Goal: Share content: Share content

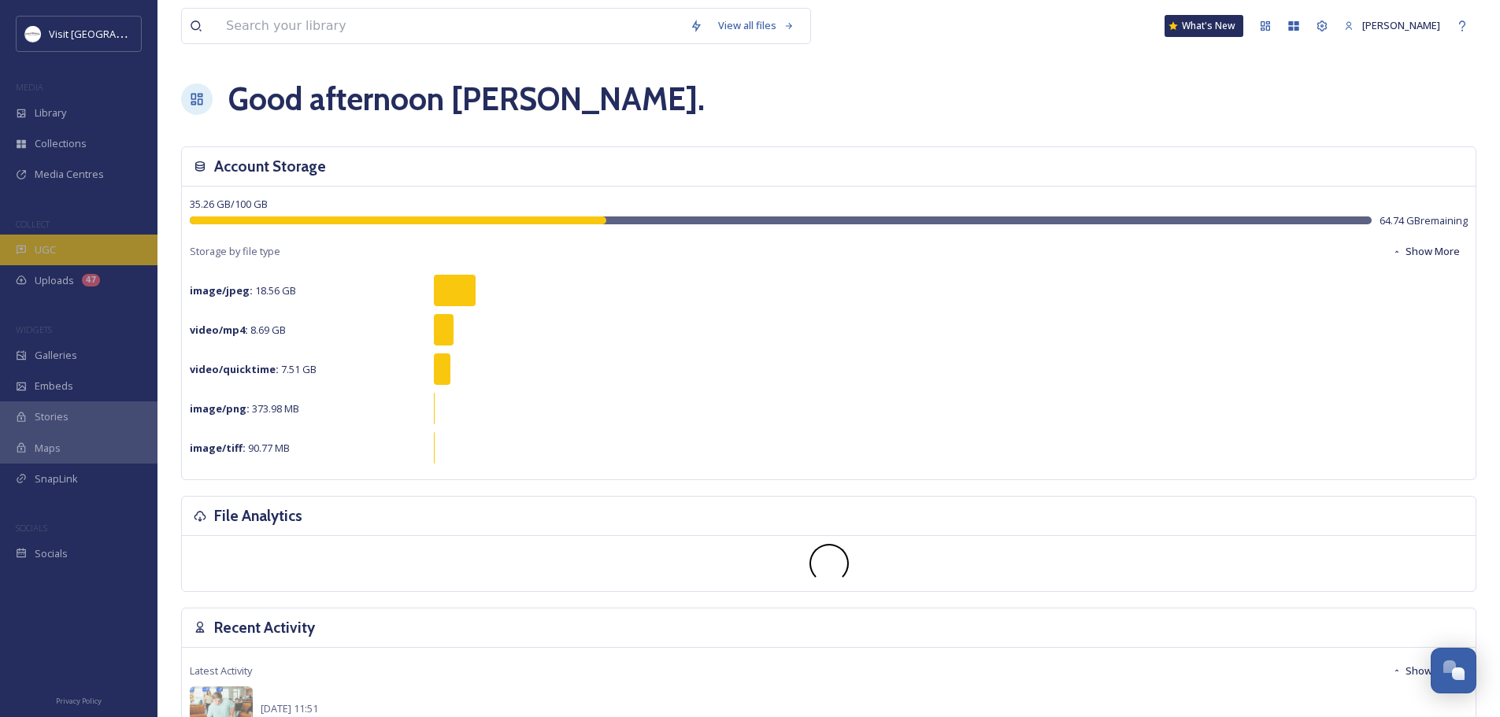
click at [50, 248] on span "UGC" at bounding box center [45, 250] width 21 height 15
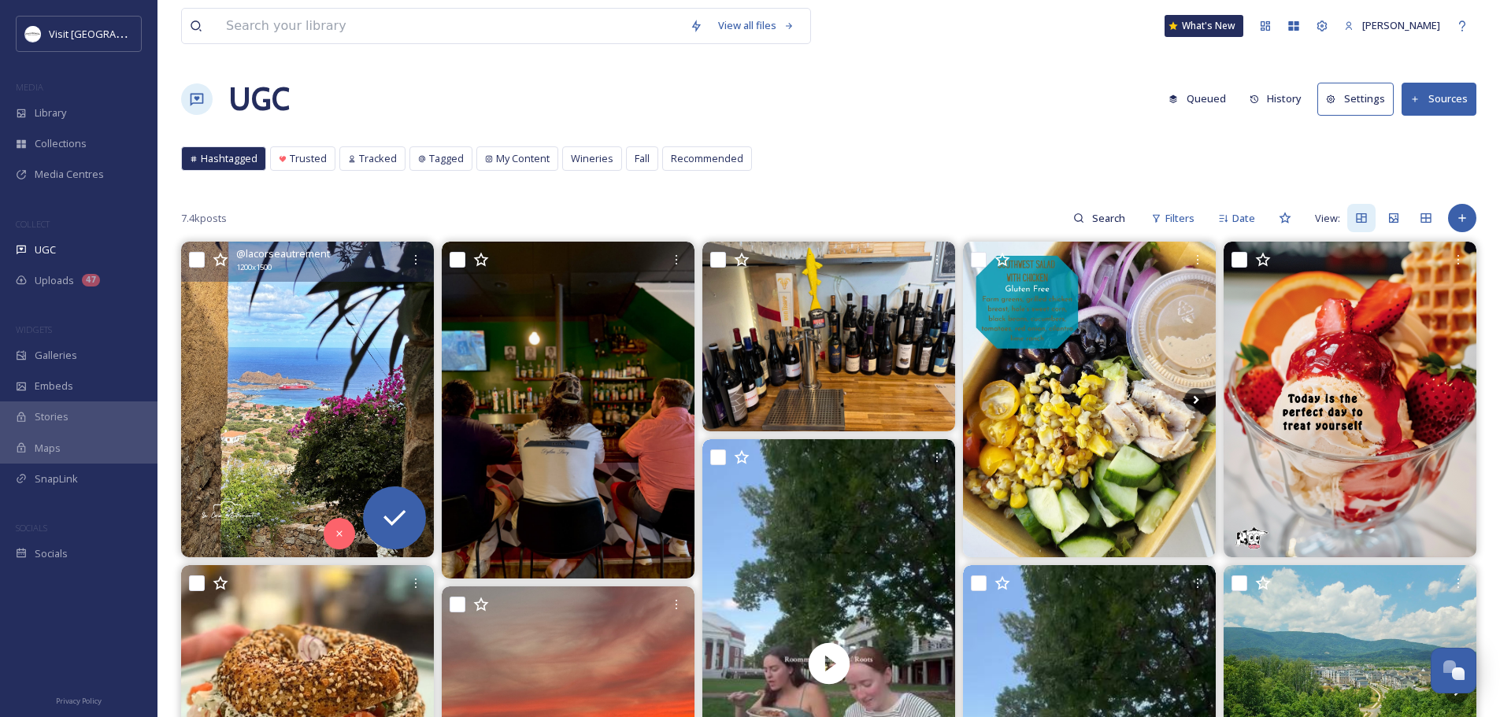
click at [289, 382] on img at bounding box center [307, 400] width 253 height 316
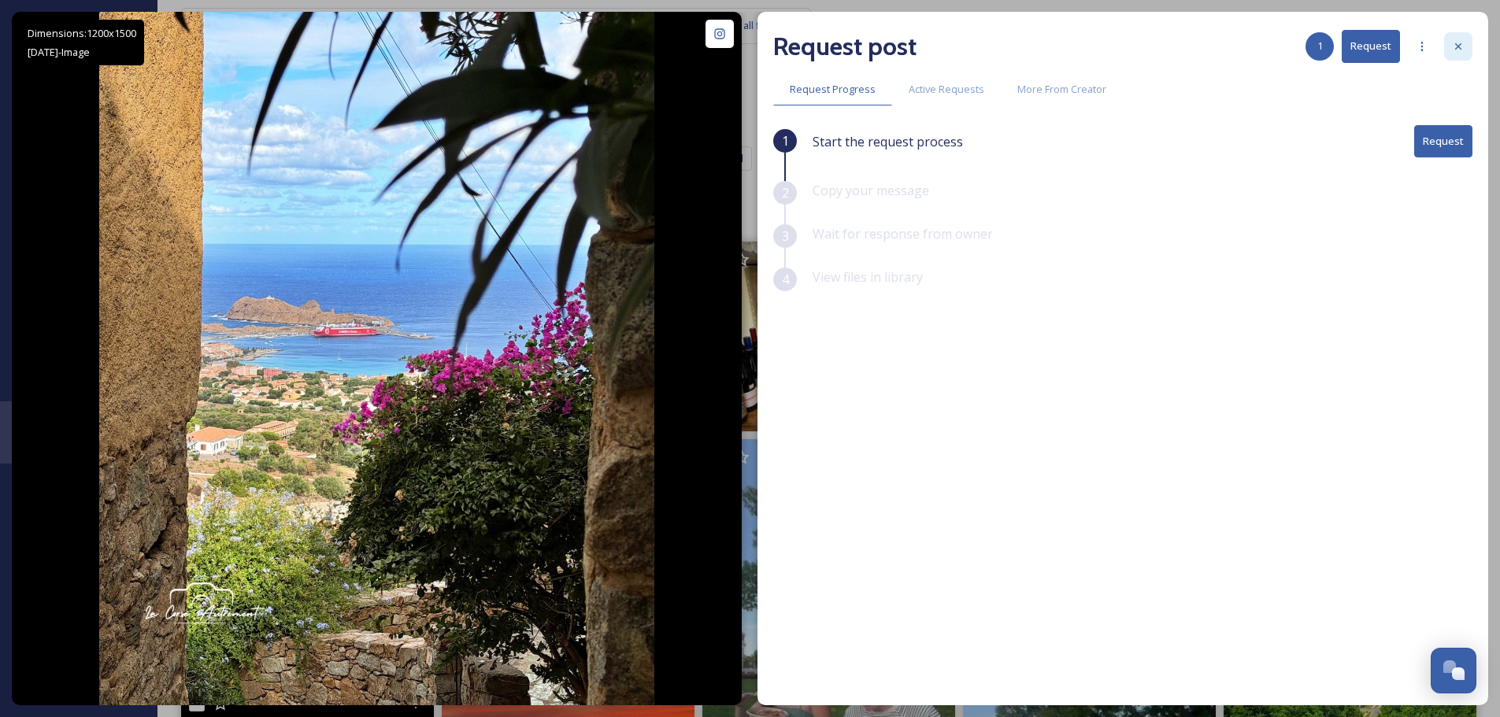
click at [1457, 49] on icon at bounding box center [1458, 46] width 13 height 13
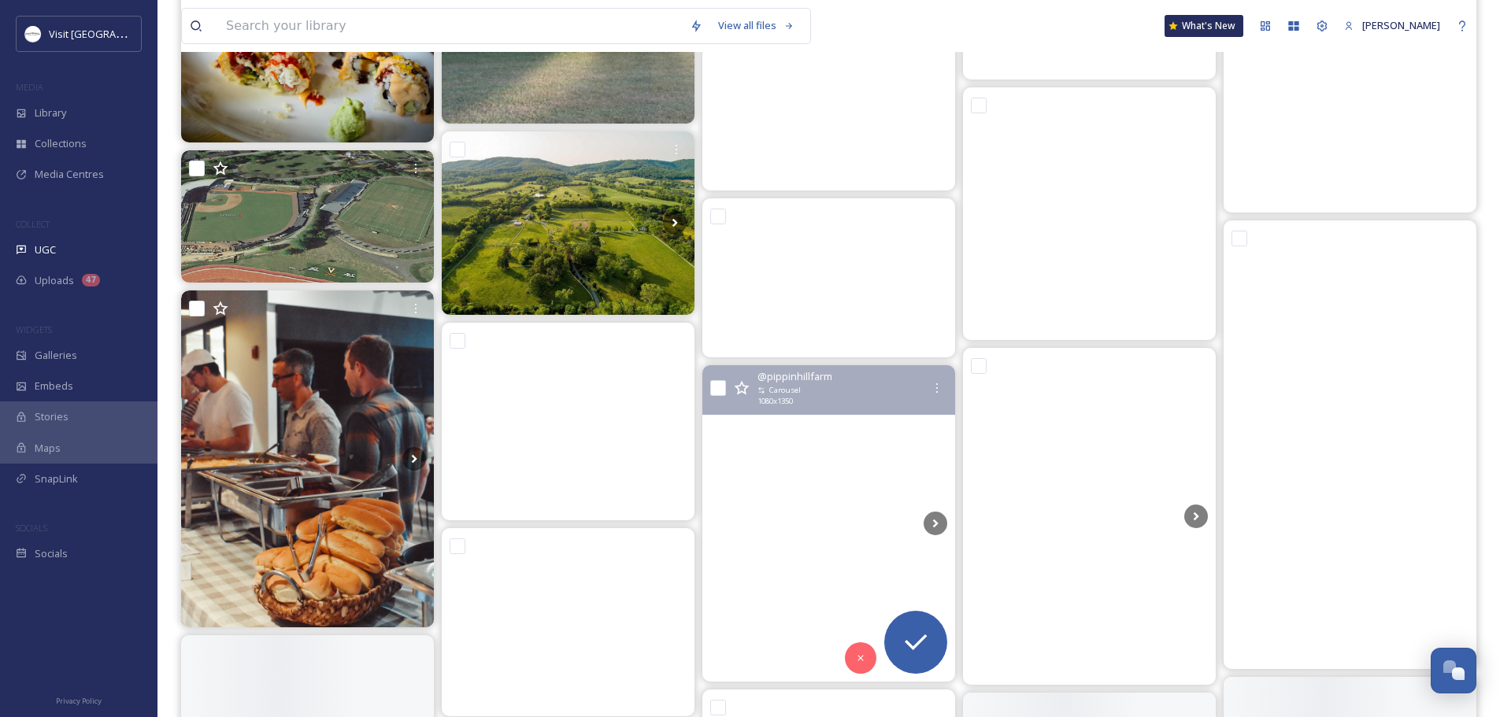
scroll to position [2598, 0]
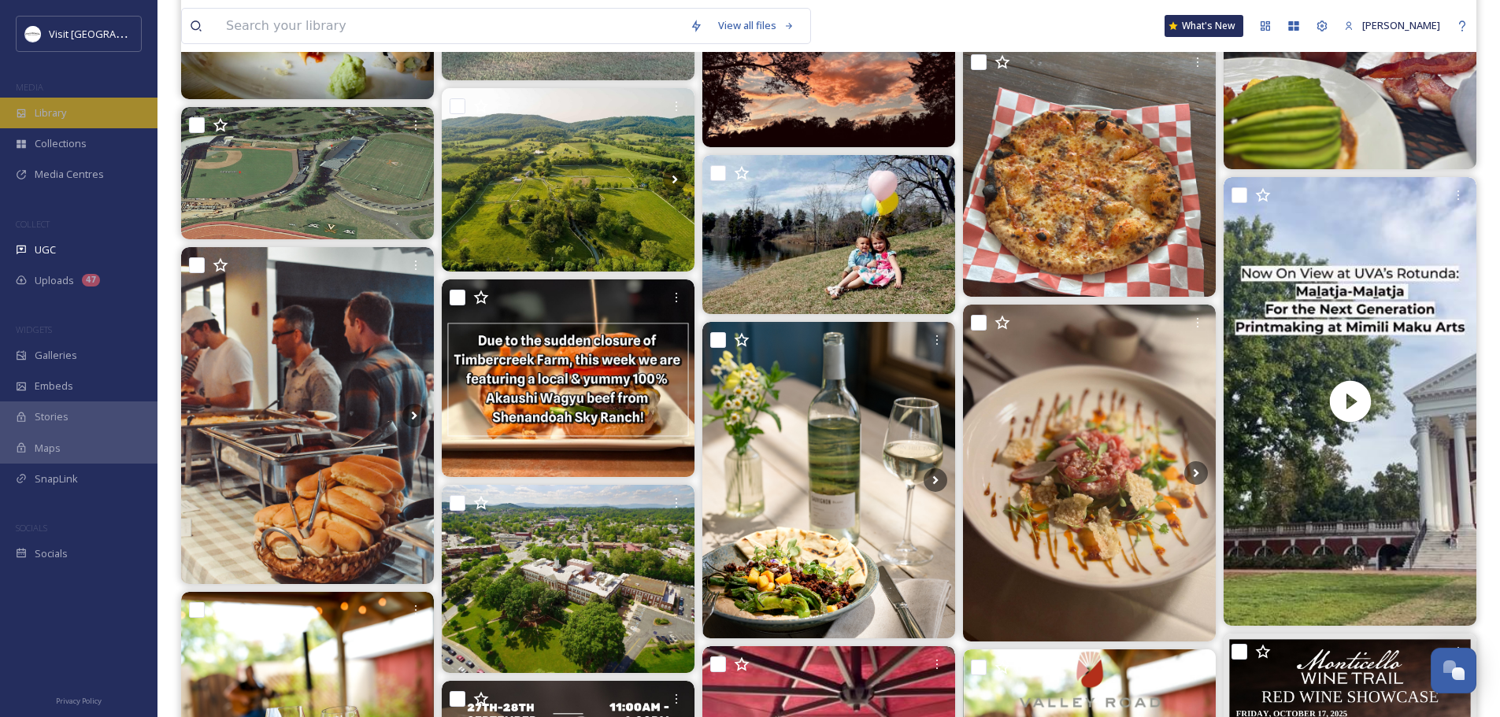
click at [50, 109] on span "Library" at bounding box center [50, 113] width 31 height 15
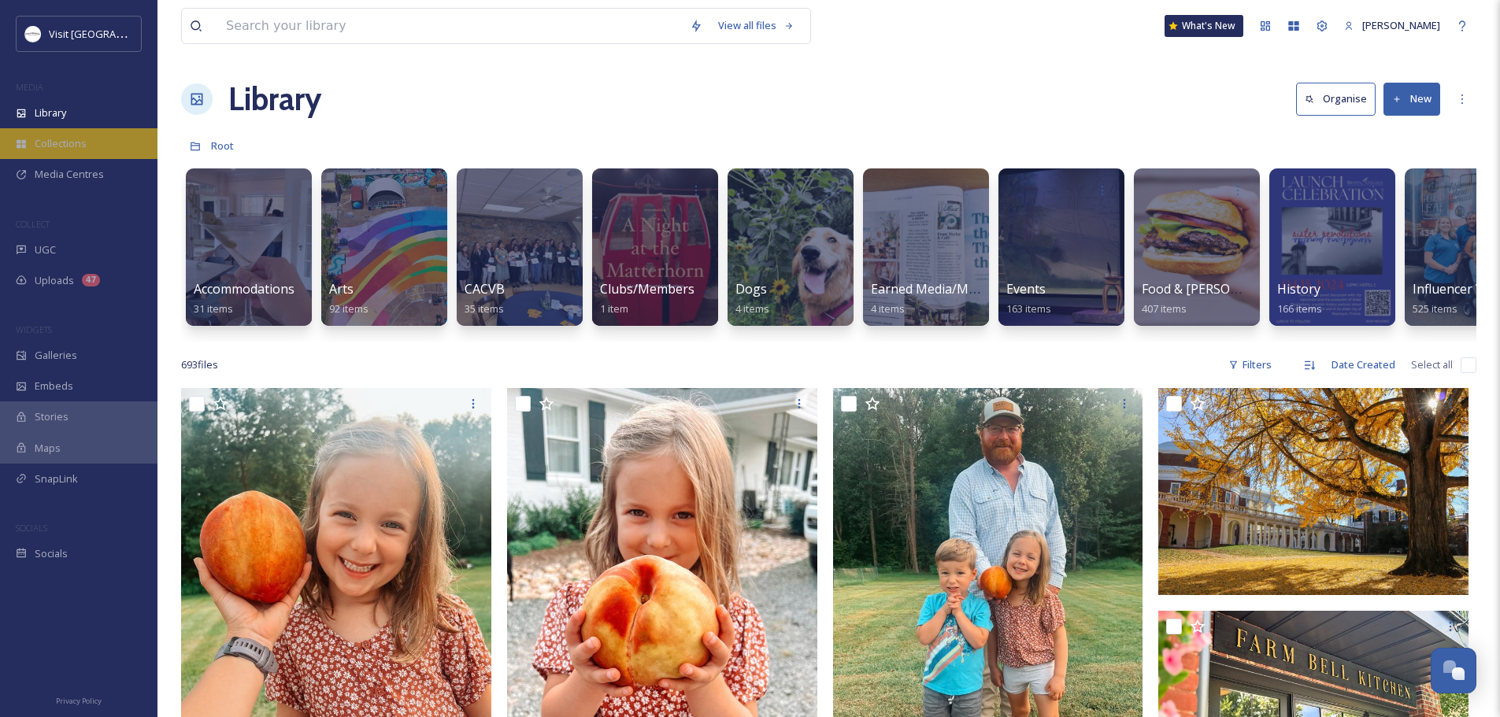
click at [44, 152] on div "Collections" at bounding box center [78, 143] width 157 height 31
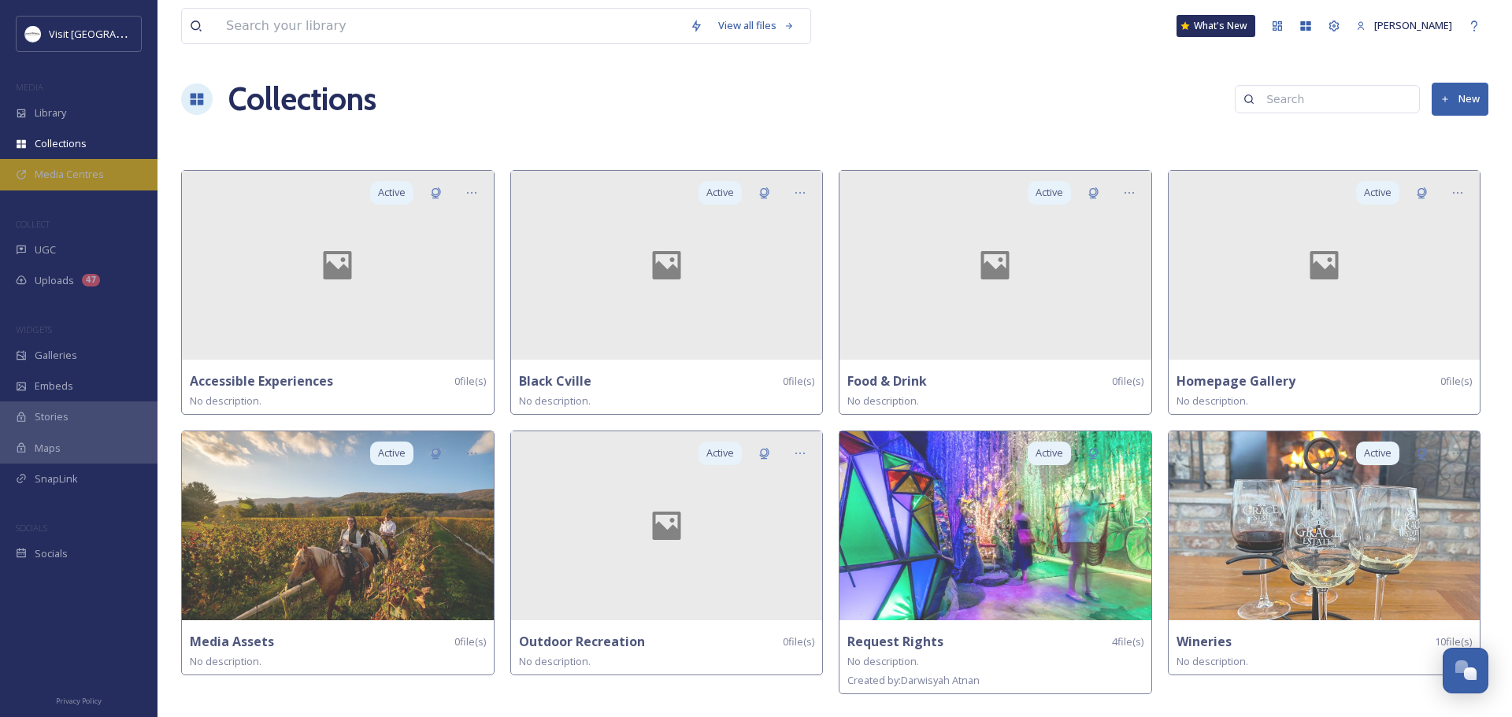
click at [44, 168] on span "Media Centres" at bounding box center [69, 174] width 69 height 15
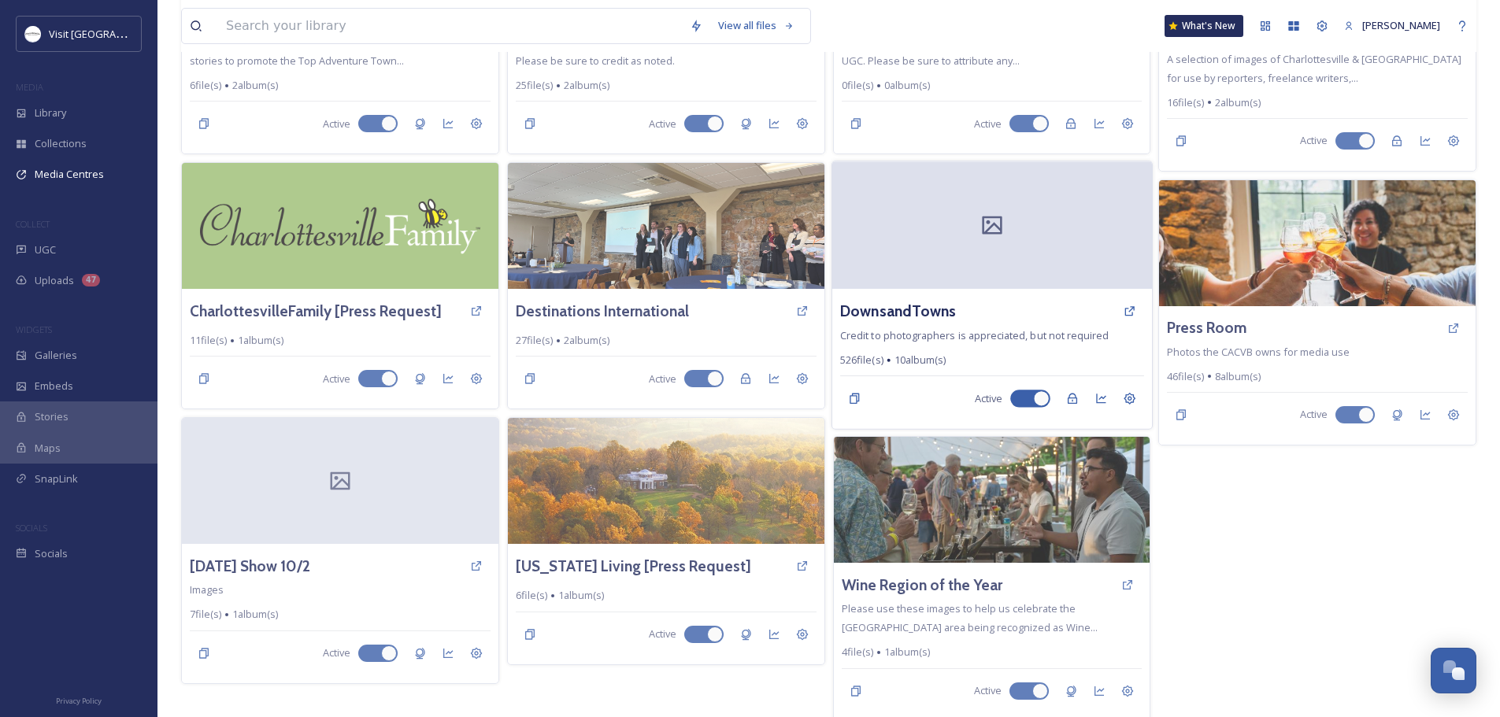
scroll to position [282, 0]
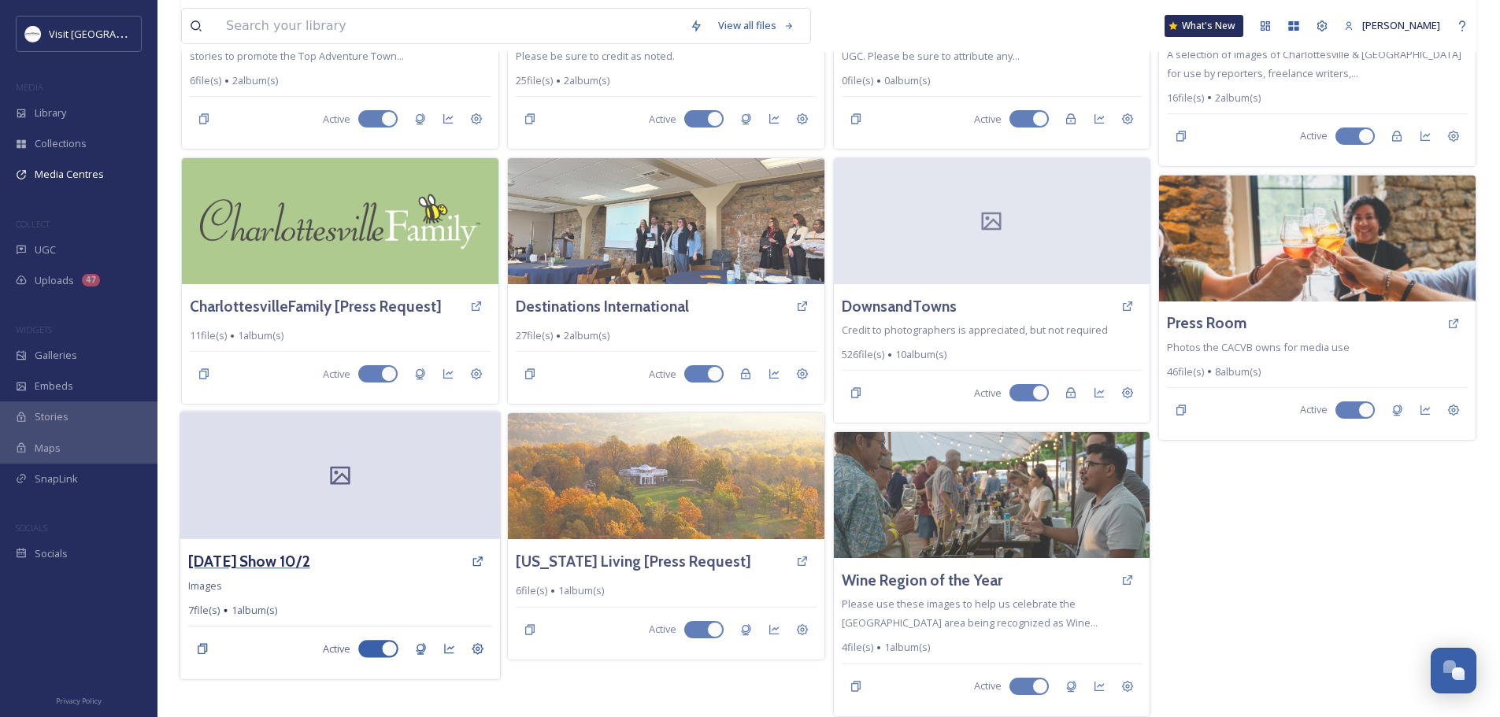
click at [264, 563] on h3 "[DATE] Show 10/2" at bounding box center [249, 561] width 122 height 23
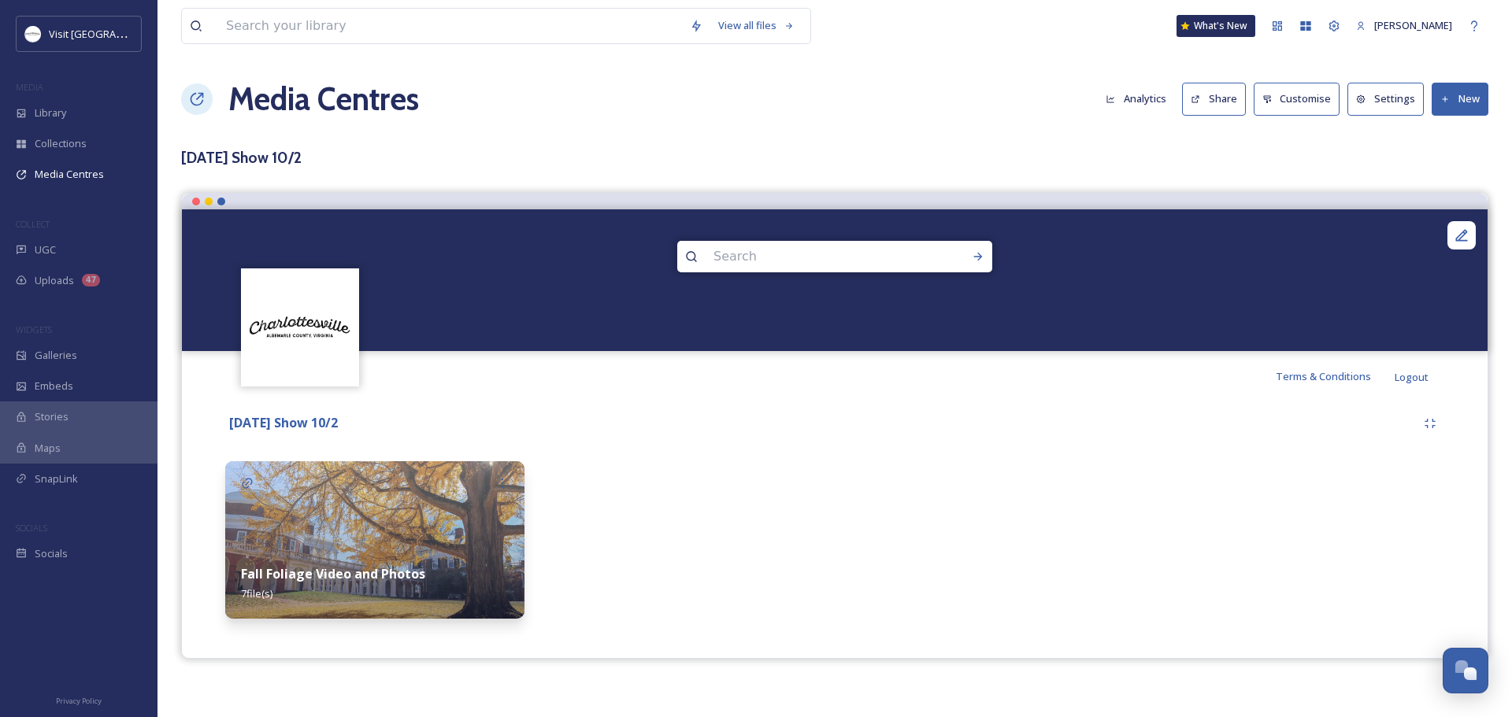
click at [1215, 91] on button "Share" at bounding box center [1214, 99] width 64 height 32
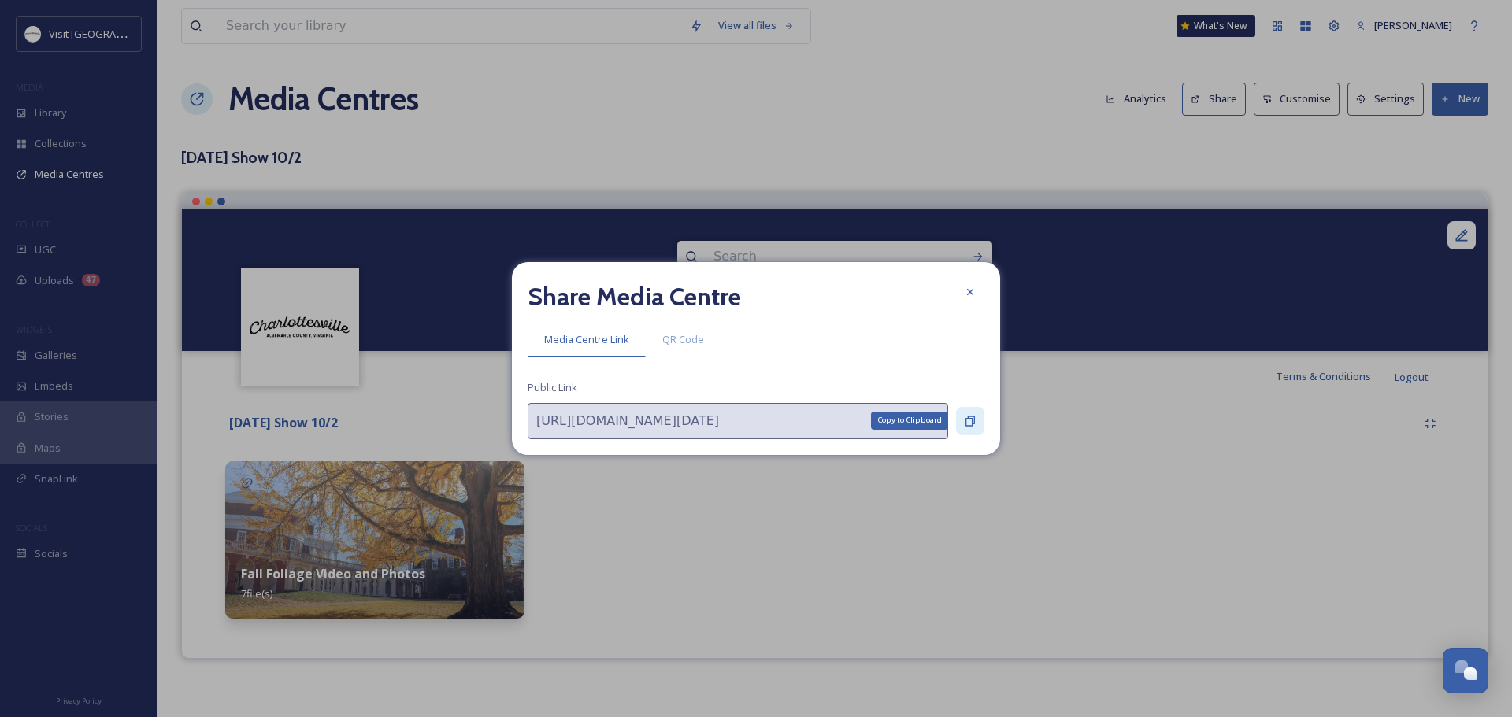
click at [966, 420] on icon at bounding box center [969, 421] width 9 height 10
click at [967, 416] on icon at bounding box center [970, 421] width 13 height 13
click at [968, 420] on icon at bounding box center [970, 421] width 13 height 13
